Goal: Transaction & Acquisition: Subscribe to service/newsletter

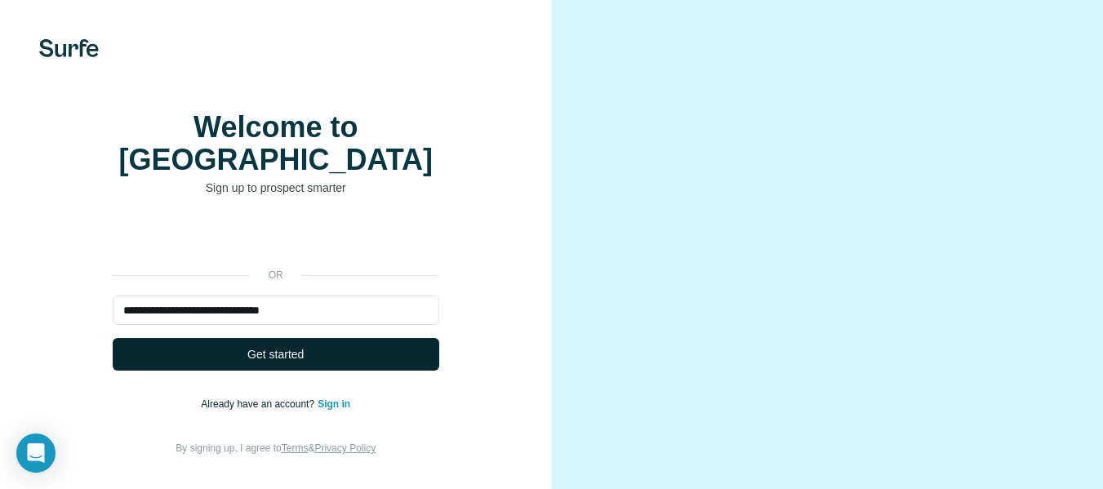
type input "**********"
click at [242, 365] on button "Get started" at bounding box center [276, 354] width 327 height 33
click at [242, 353] on button "Get started" at bounding box center [276, 354] width 327 height 33
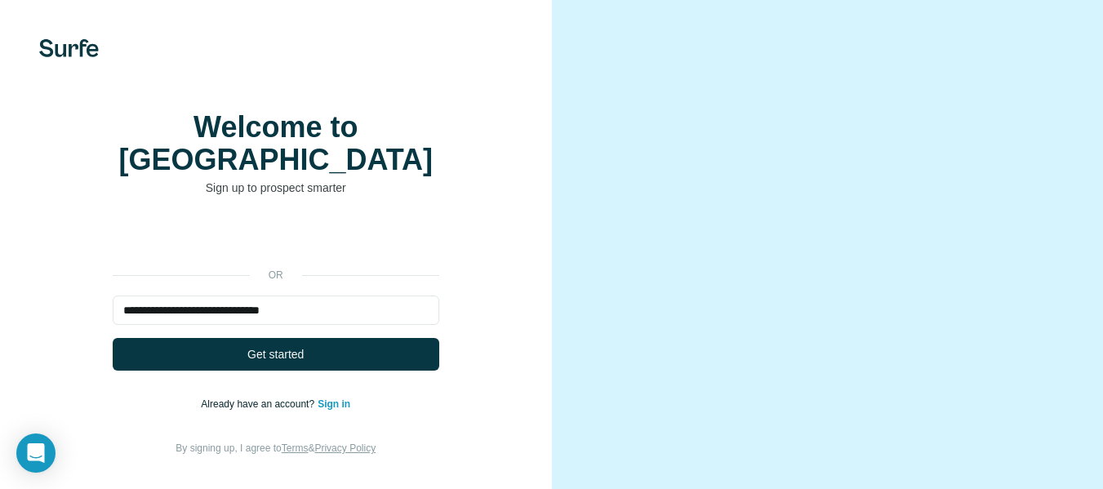
click at [336, 405] on link "Sign in" at bounding box center [334, 403] width 33 height 11
